Goal: Task Accomplishment & Management: Manage account settings

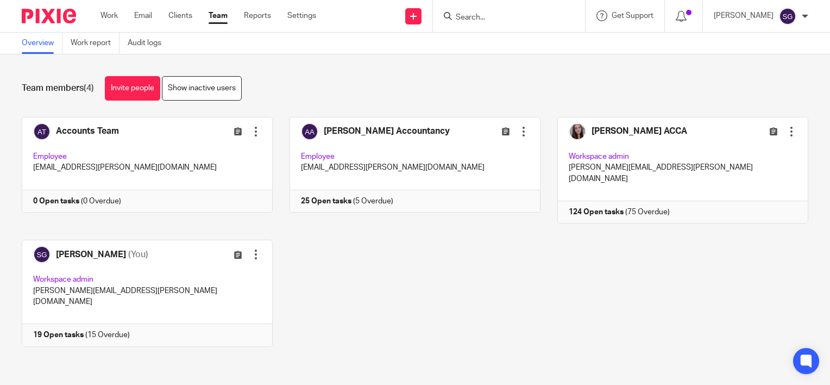
click at [504, 22] on input "Search" at bounding box center [504, 18] width 98 height 10
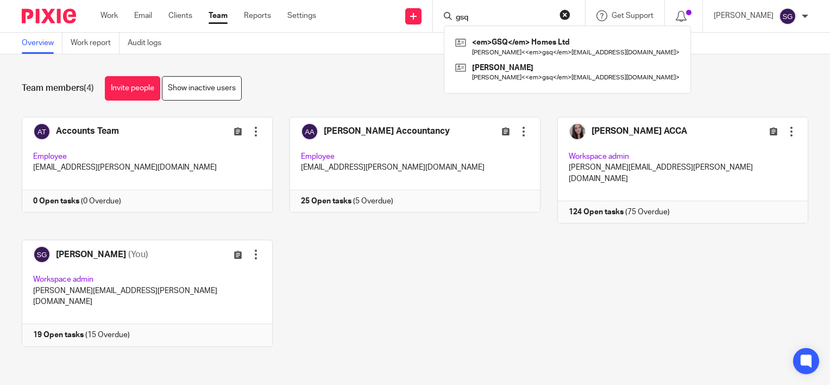
type input "gsq"
click button "submit" at bounding box center [0, 0] width 0 height 0
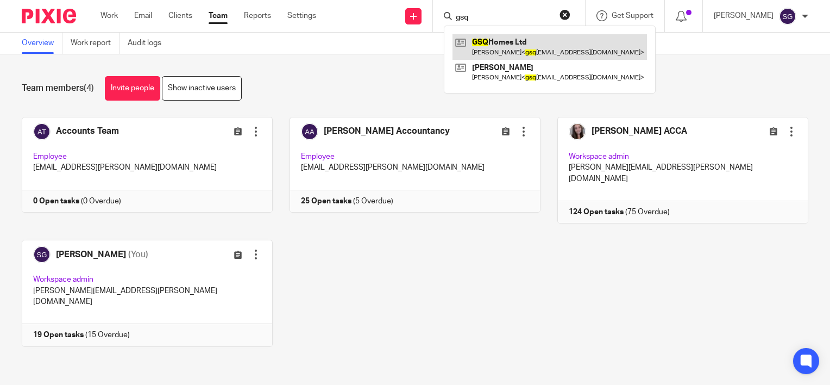
click at [507, 52] on link at bounding box center [550, 46] width 195 height 25
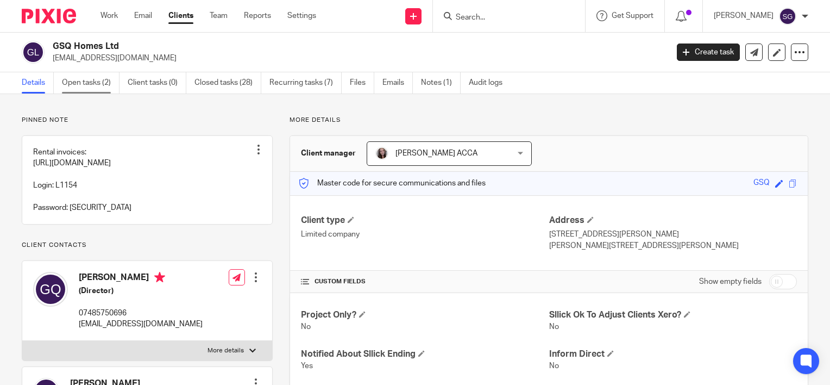
click at [99, 85] on link "Open tasks (2)" at bounding box center [91, 82] width 58 height 21
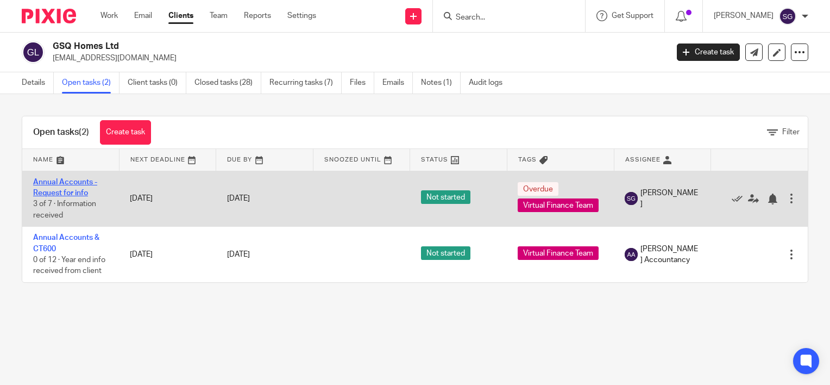
click at [66, 189] on link "Annual Accounts - Request for info" at bounding box center [65, 187] width 64 height 18
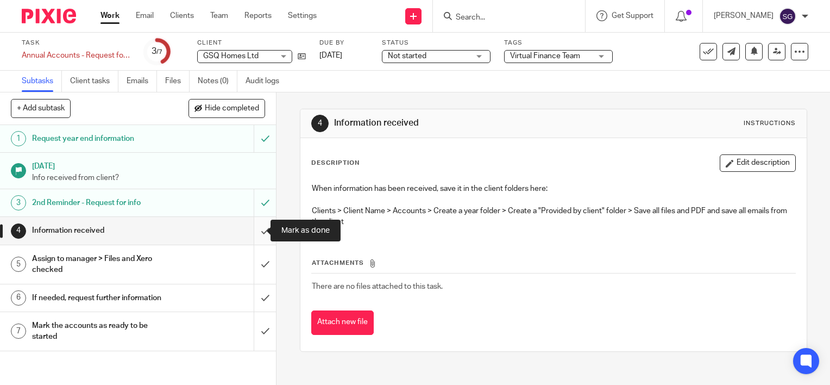
click at [254, 230] on input "submit" at bounding box center [138, 230] width 276 height 27
click at [197, 232] on div "Information received" at bounding box center [137, 230] width 211 height 16
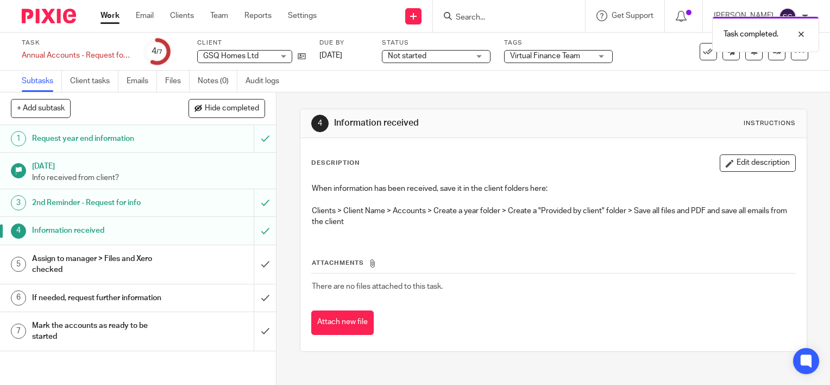
click at [174, 264] on div "Assign to manager > Files and Xero checked" at bounding box center [137, 265] width 211 height 28
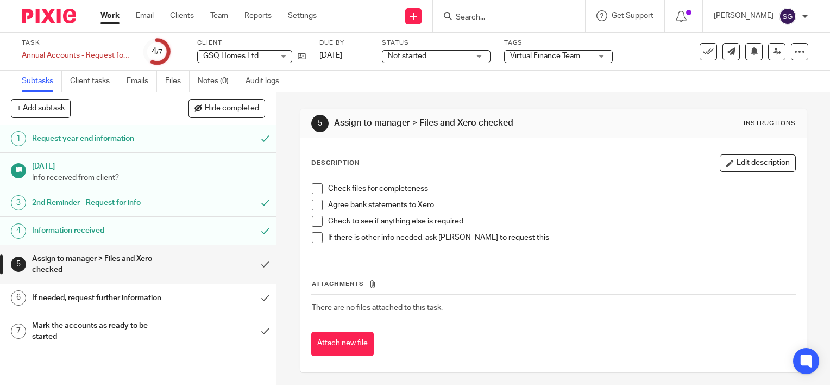
click at [312, 191] on span at bounding box center [317, 188] width 11 height 11
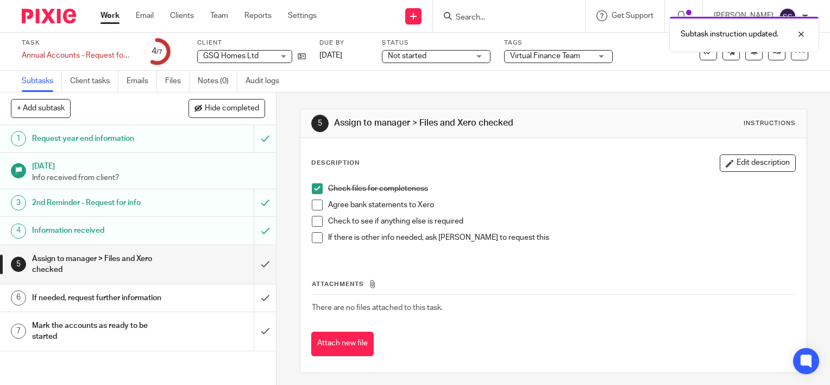
click at [313, 204] on span at bounding box center [317, 204] width 11 height 11
click at [313, 221] on span at bounding box center [317, 221] width 11 height 11
click at [196, 298] on div "If needed, request further information" at bounding box center [137, 298] width 211 height 16
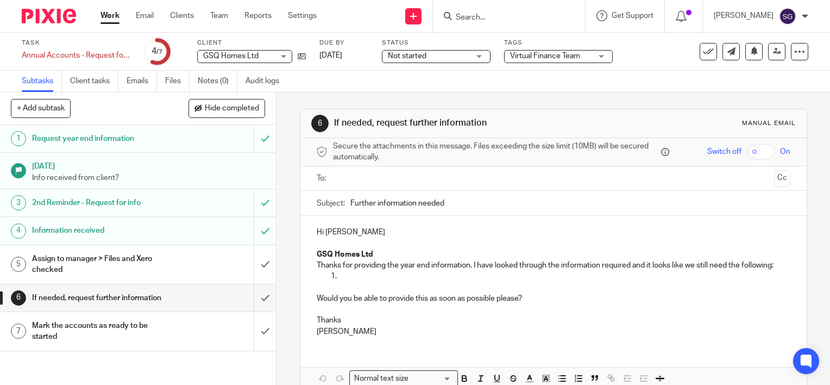
click at [191, 333] on div "Mark the accounts as ready to be started" at bounding box center [137, 331] width 211 height 28
click at [198, 329] on div "Mark the accounts as ready to be started" at bounding box center [137, 331] width 211 height 28
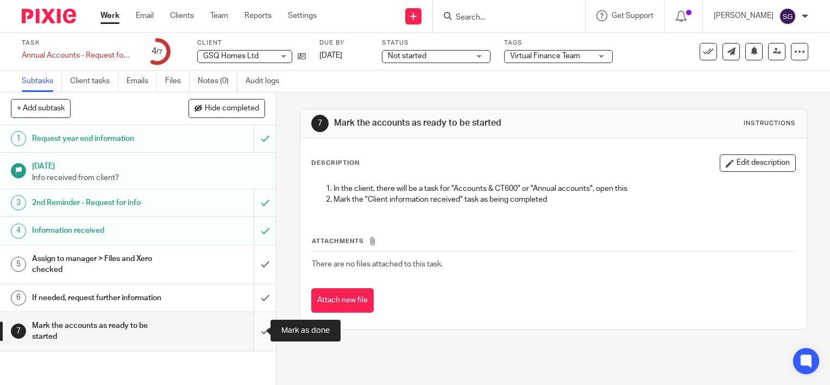
click at [253, 330] on input "submit" at bounding box center [138, 331] width 276 height 39
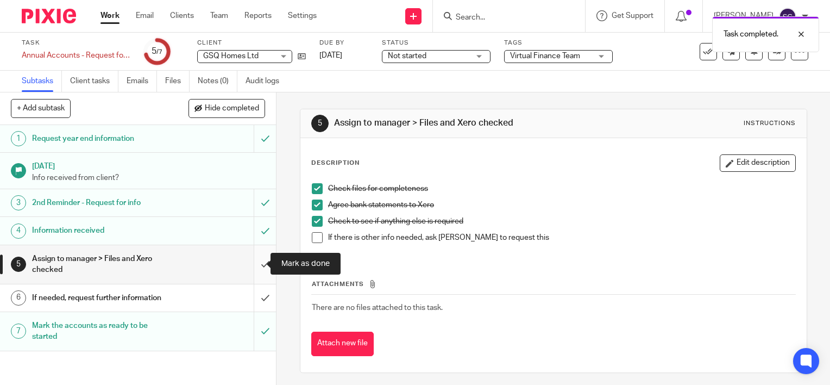
click at [256, 266] on input "submit" at bounding box center [138, 264] width 276 height 39
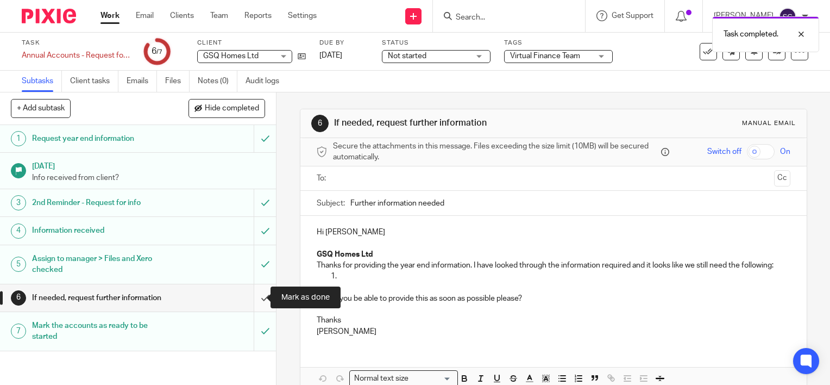
click at [259, 298] on input "submit" at bounding box center [138, 297] width 276 height 27
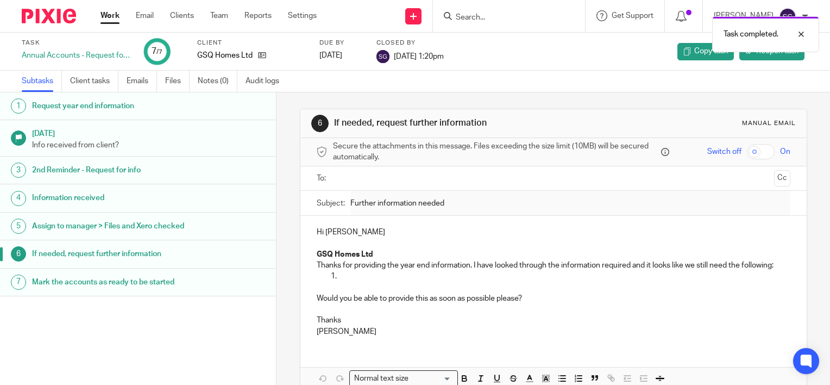
click at [554, 58] on div "Task Annual Accounts - Request for info 7 /7 Client GSQ Homes Ltd Due by [DATE]…" at bounding box center [350, 52] width 656 height 26
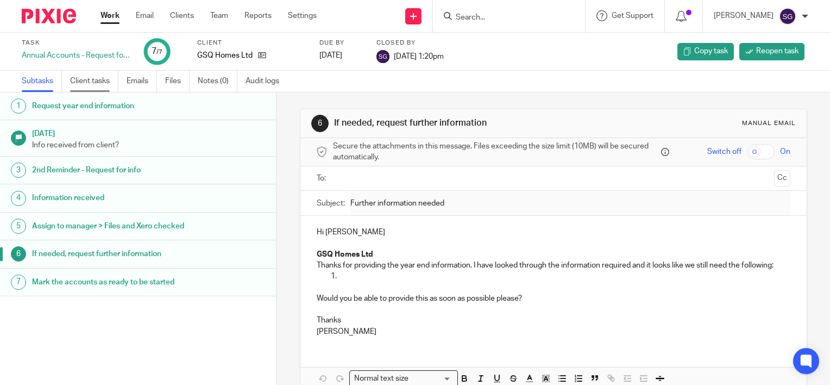
click at [90, 82] on link "Client tasks" at bounding box center [94, 81] width 48 height 21
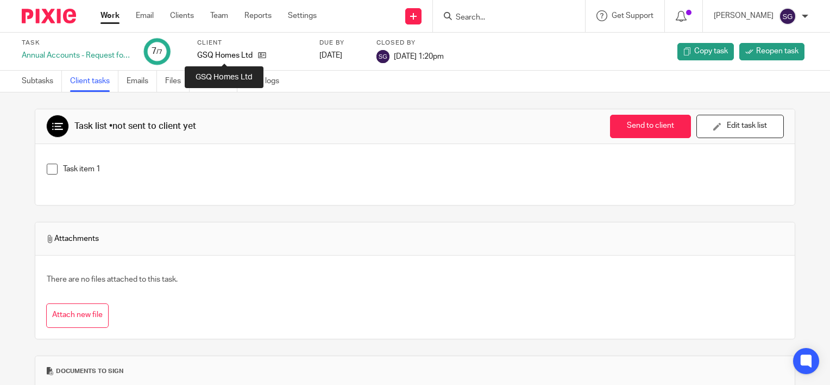
click at [211, 55] on p "GSQ Homes Ltd" at bounding box center [224, 55] width 55 height 11
click at [521, 18] on input "Search" at bounding box center [504, 18] width 98 height 10
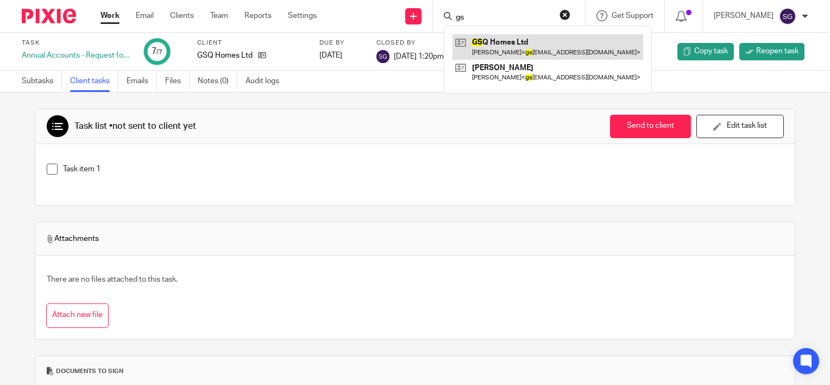
type input "gs"
click at [507, 47] on link at bounding box center [548, 46] width 191 height 25
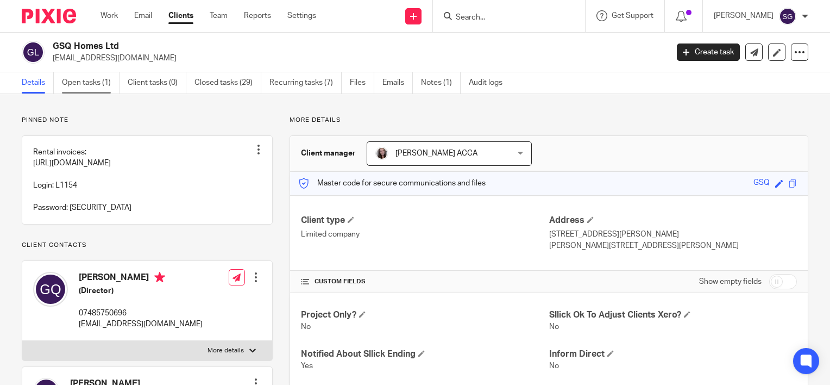
click at [100, 76] on link "Open tasks (1)" at bounding box center [91, 82] width 58 height 21
